Goal: Task Accomplishment & Management: Manage account settings

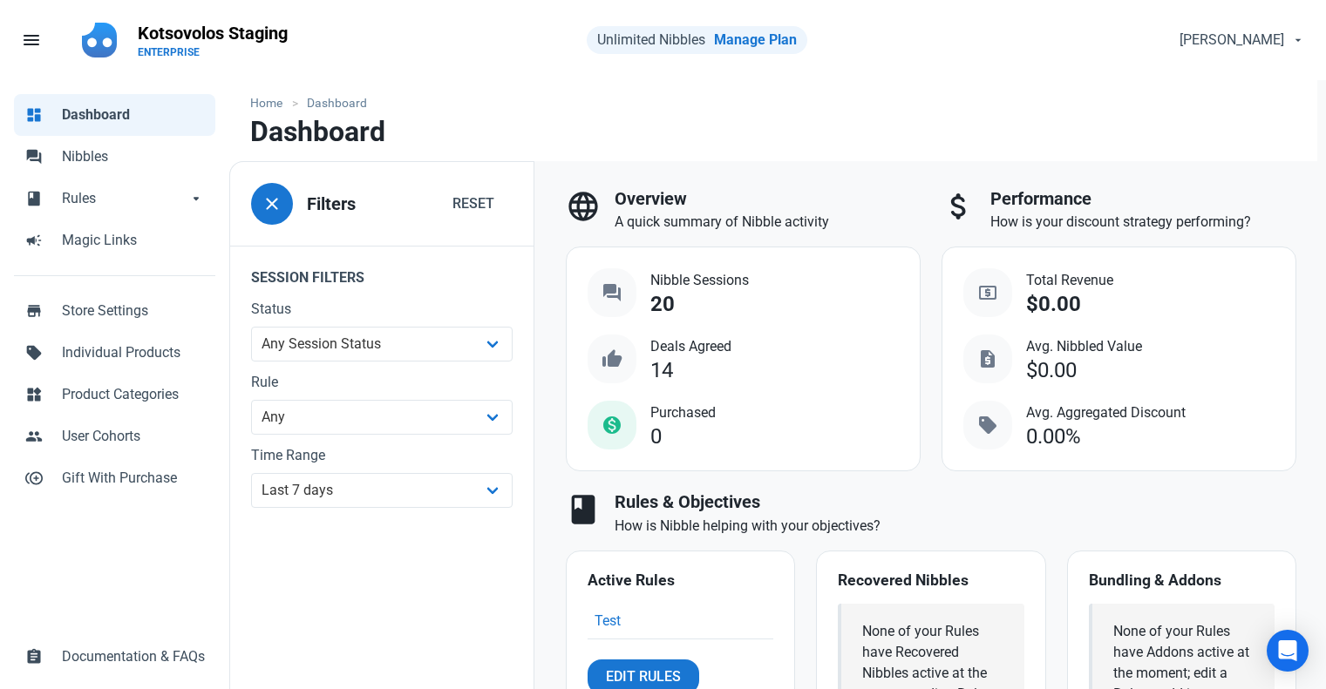
select select "7d"
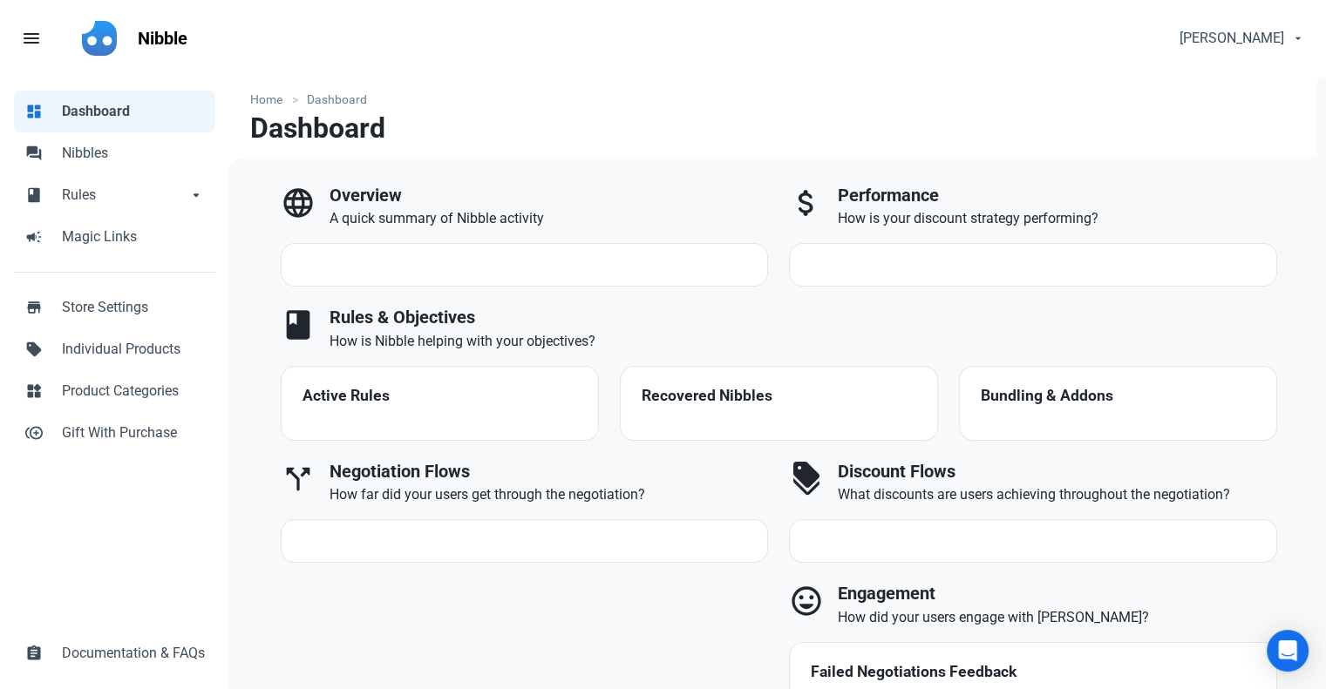
select select "7d"
